Goal: Task Accomplishment & Management: Manage account settings

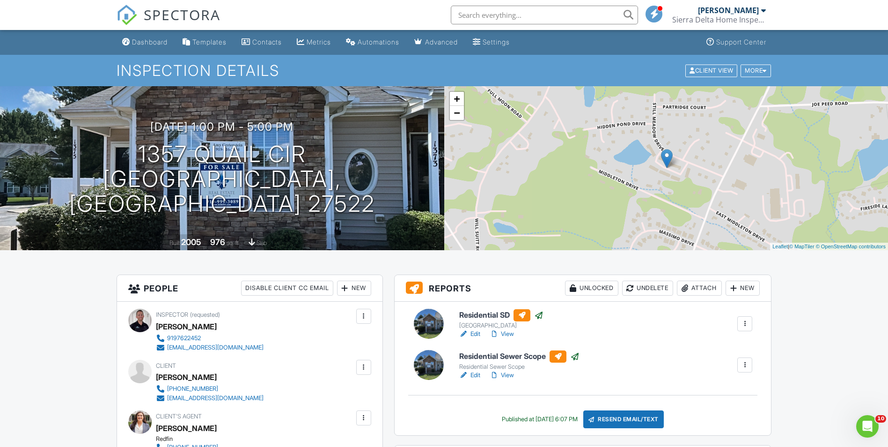
click at [142, 42] on div "Dashboard" at bounding box center [150, 42] width 36 height 8
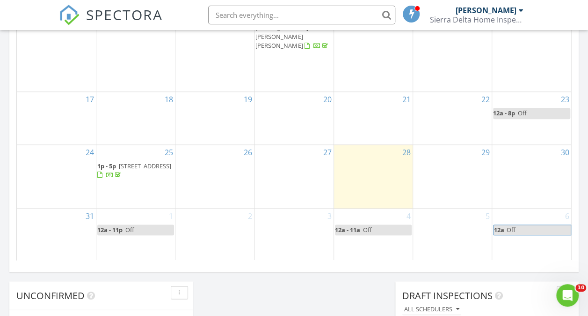
scroll to position [562, 0]
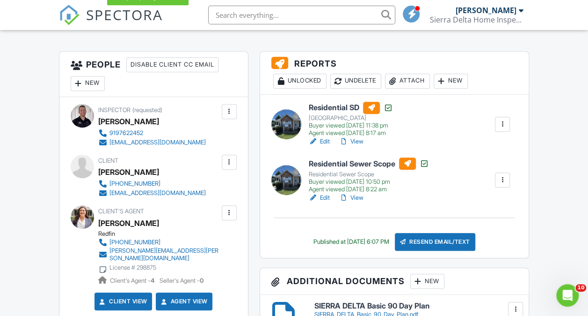
scroll to position [234, 0]
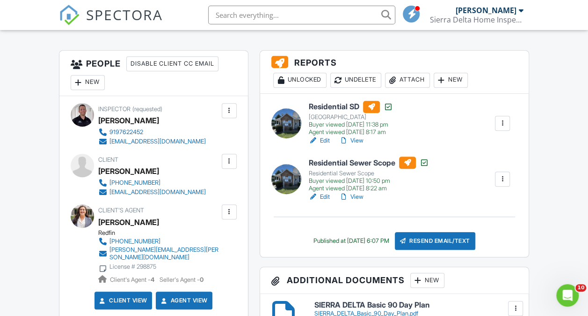
click at [499, 121] on div at bounding box center [502, 122] width 9 height 9
click at [357, 142] on link "View" at bounding box center [351, 140] width 24 height 9
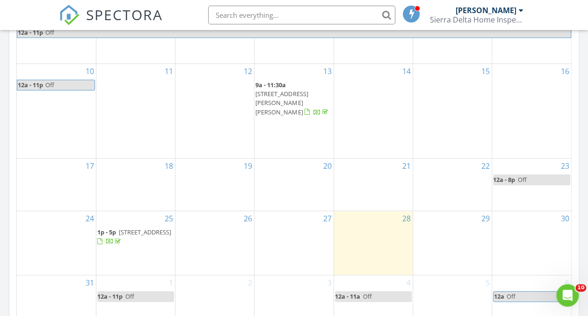
scroll to position [562, 0]
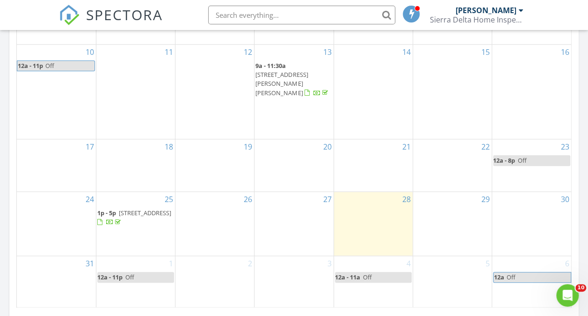
click at [142, 208] on span "1357 Quail Cir, Creedmoor 27522" at bounding box center [145, 212] width 52 height 8
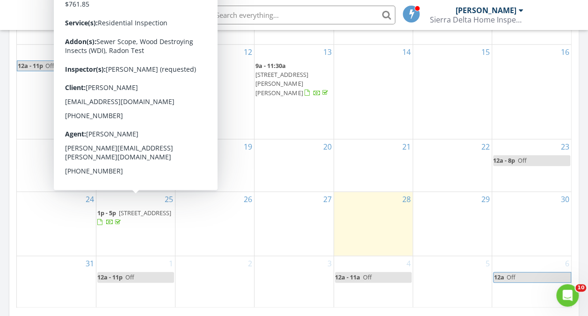
click at [137, 208] on span "1357 Quail Cir, Creedmoor 27522" at bounding box center [145, 212] width 52 height 8
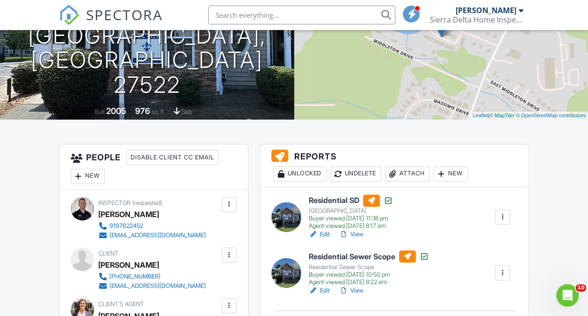
click at [363, 286] on link "View" at bounding box center [351, 290] width 24 height 9
